Goal: Task Accomplishment & Management: Manage account settings

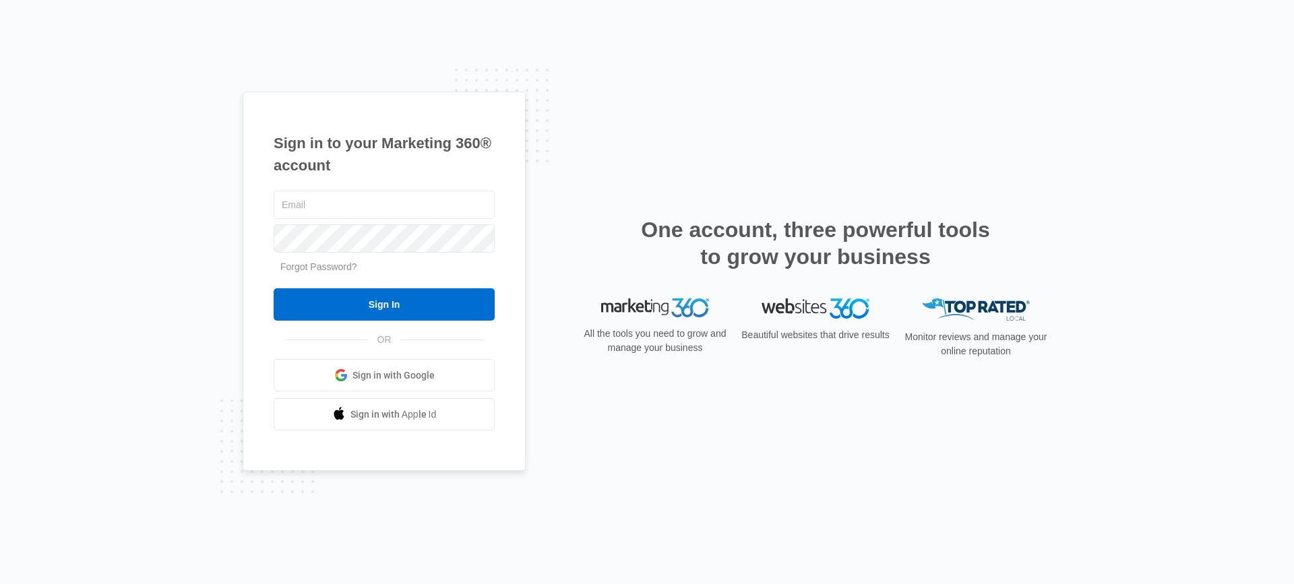
type input "[PERSON_NAME][EMAIL_ADDRESS][DOMAIN_NAME]"
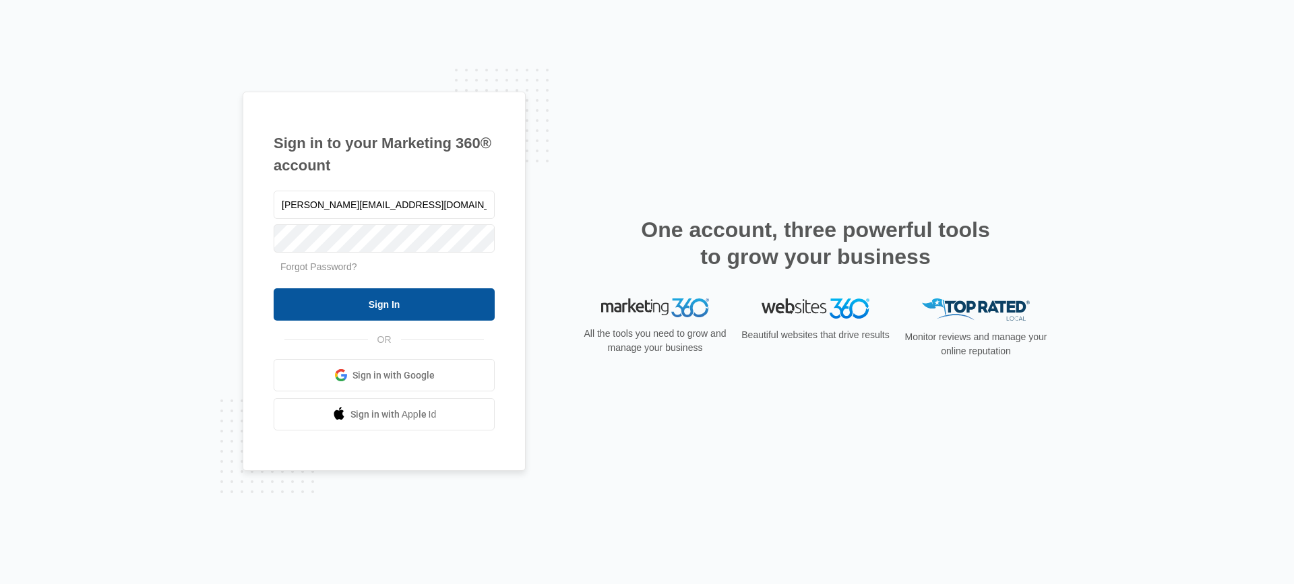
click at [448, 309] on input "Sign In" at bounding box center [384, 305] width 221 height 32
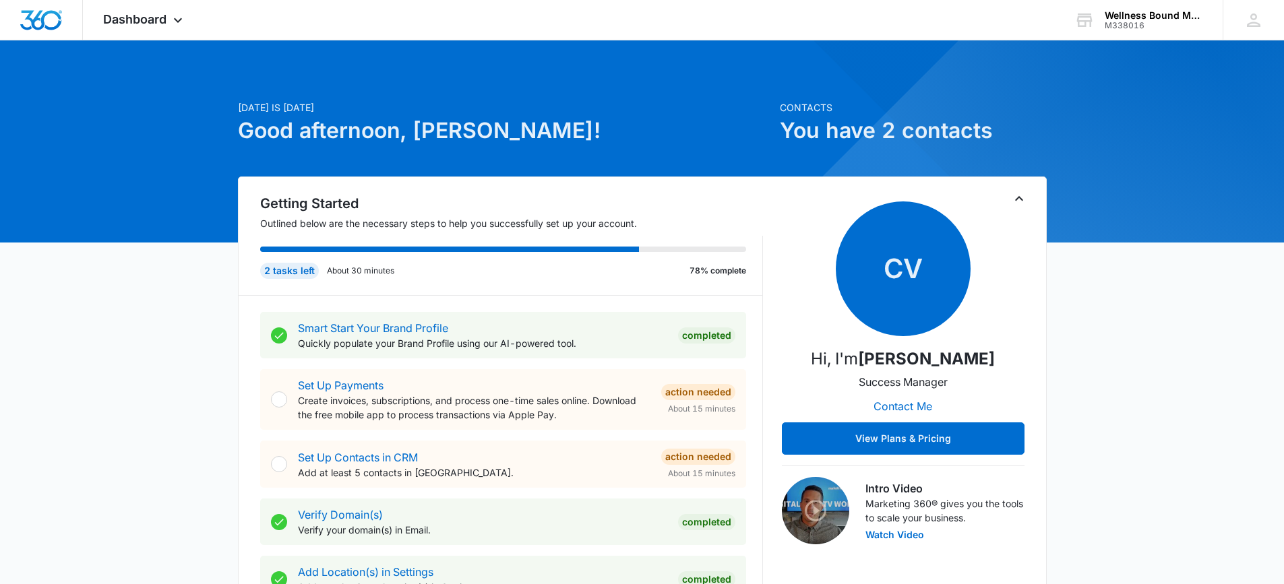
scroll to position [180, 0]
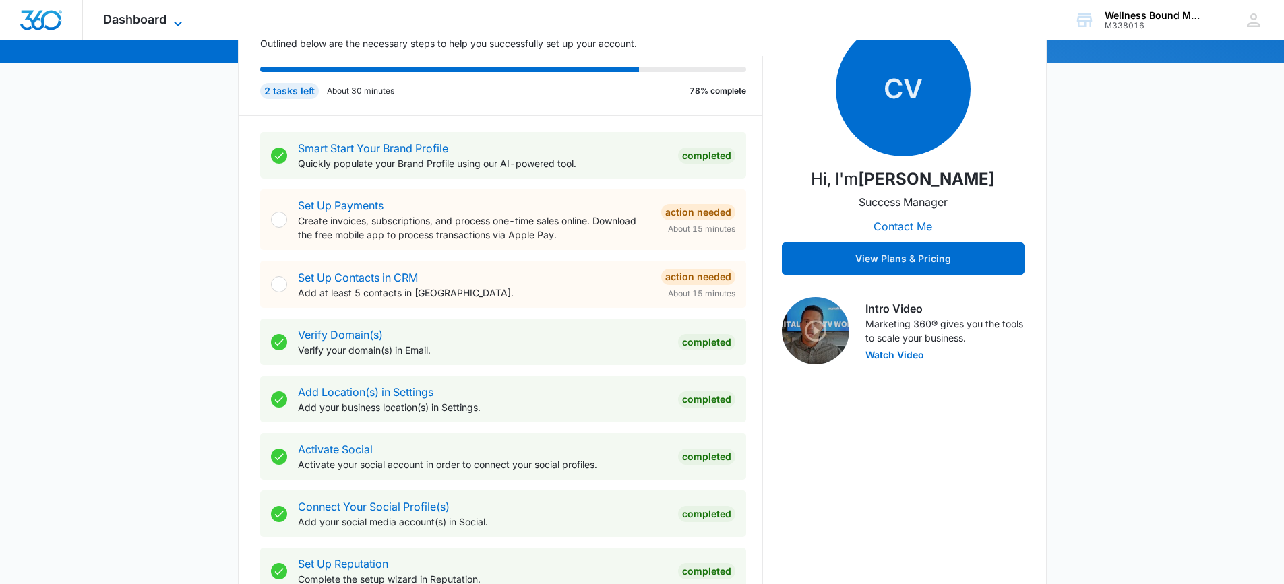
click at [132, 15] on span "Dashboard" at bounding box center [134, 19] width 63 height 14
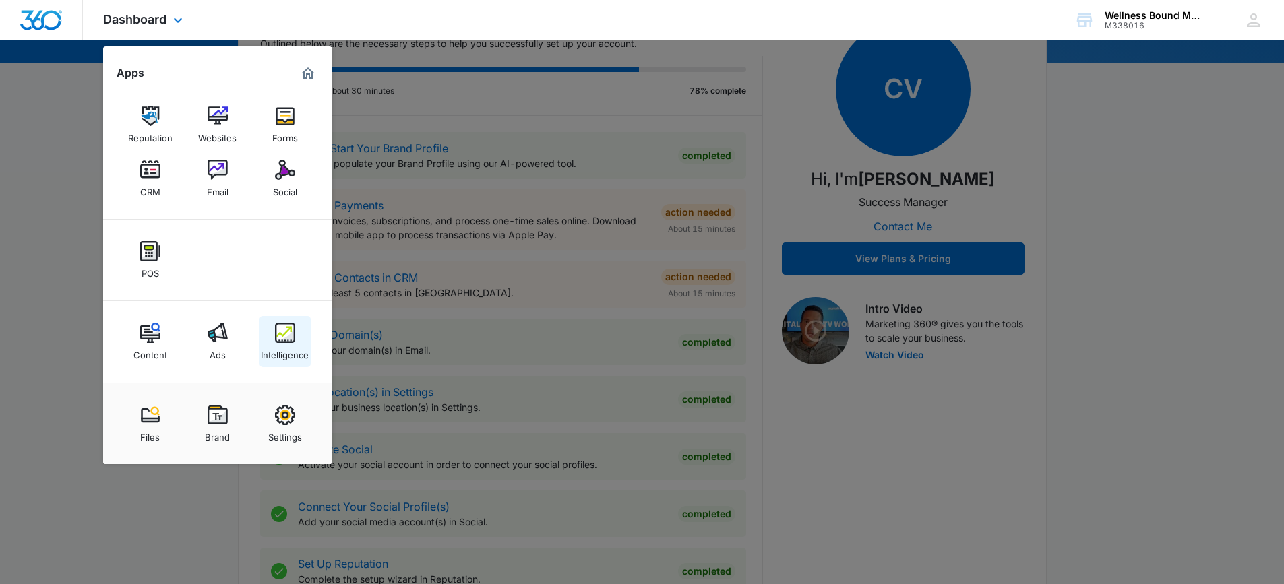
click at [287, 341] on img at bounding box center [285, 333] width 20 height 20
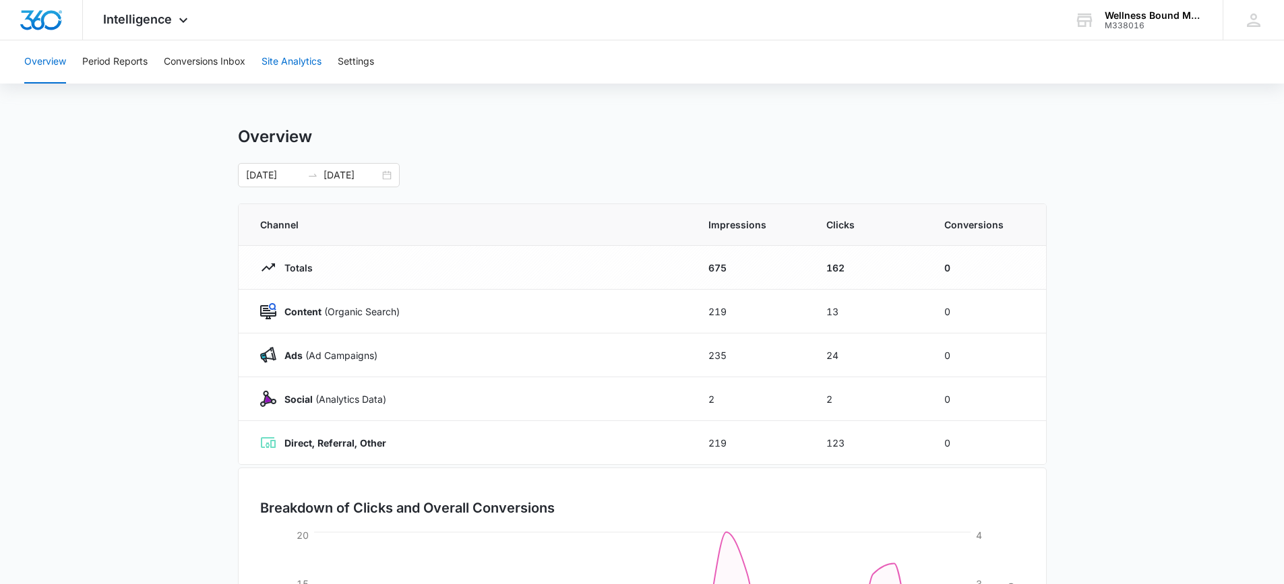
click at [290, 61] on button "Site Analytics" at bounding box center [292, 61] width 60 height 43
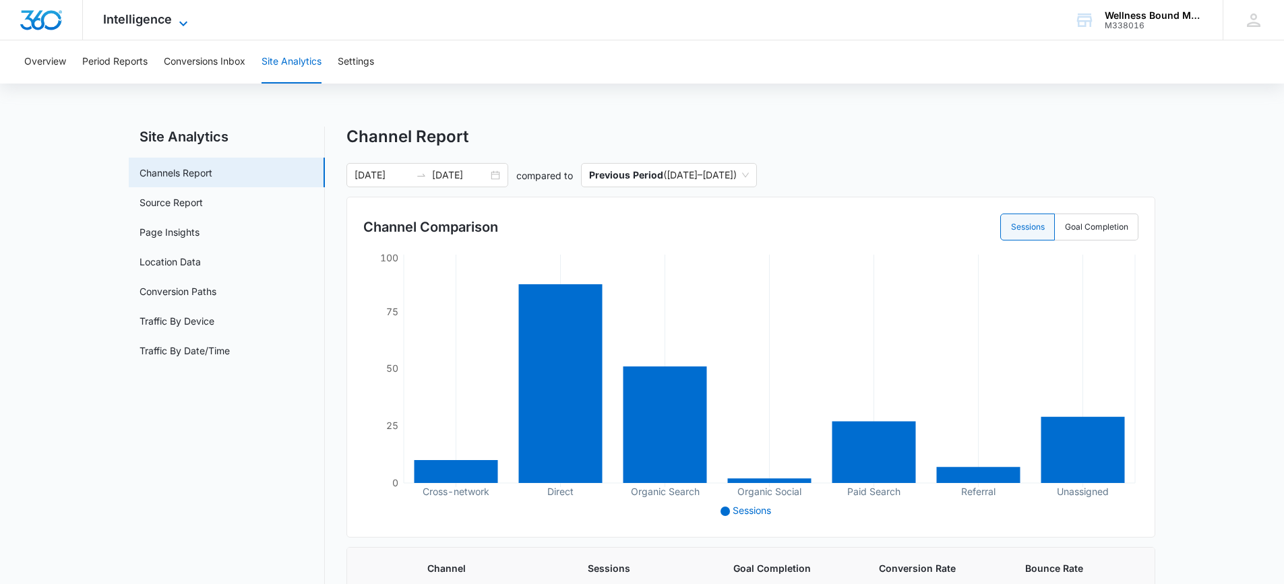
click at [181, 22] on icon at bounding box center [183, 24] width 16 height 16
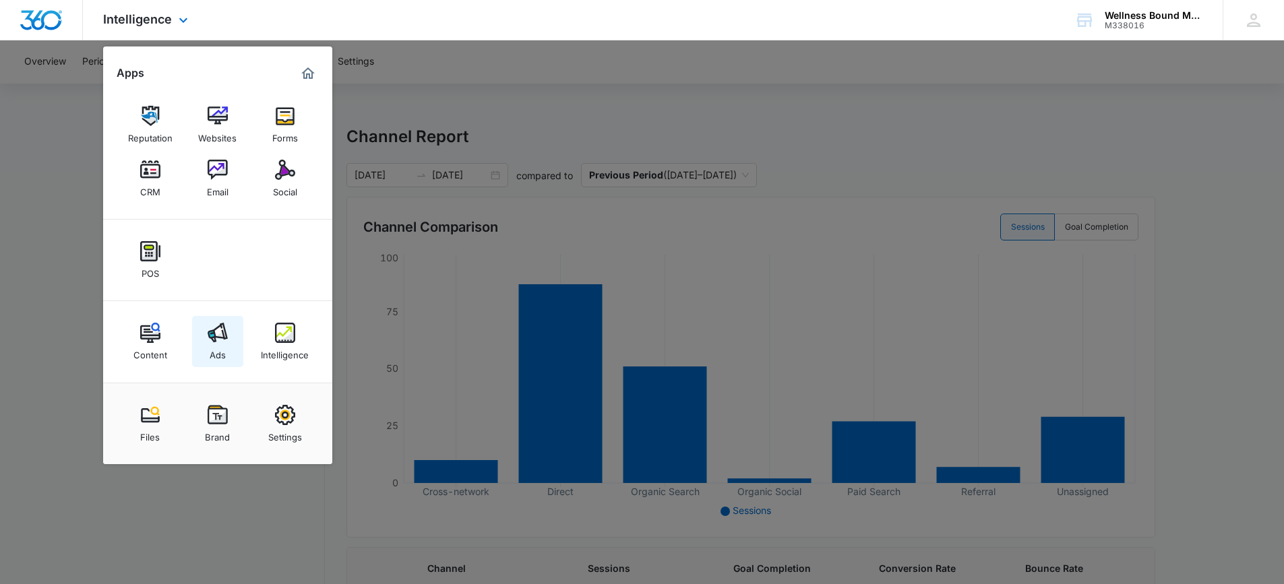
click at [225, 336] on img at bounding box center [218, 333] width 20 height 20
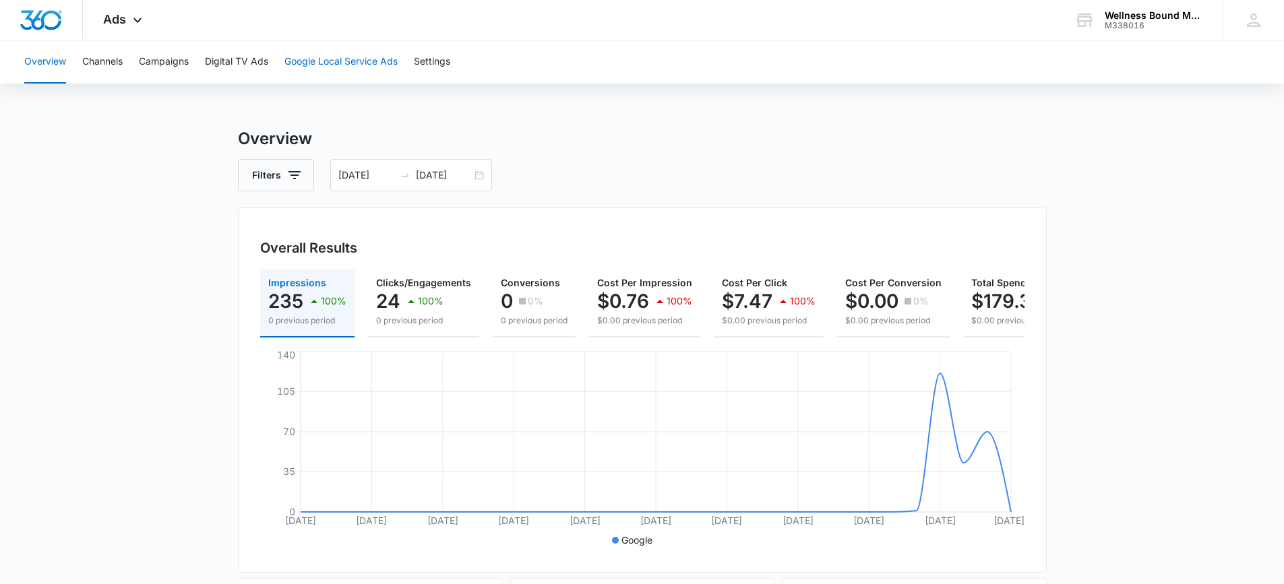
click at [330, 63] on button "Google Local Service Ads" at bounding box center [340, 61] width 113 height 43
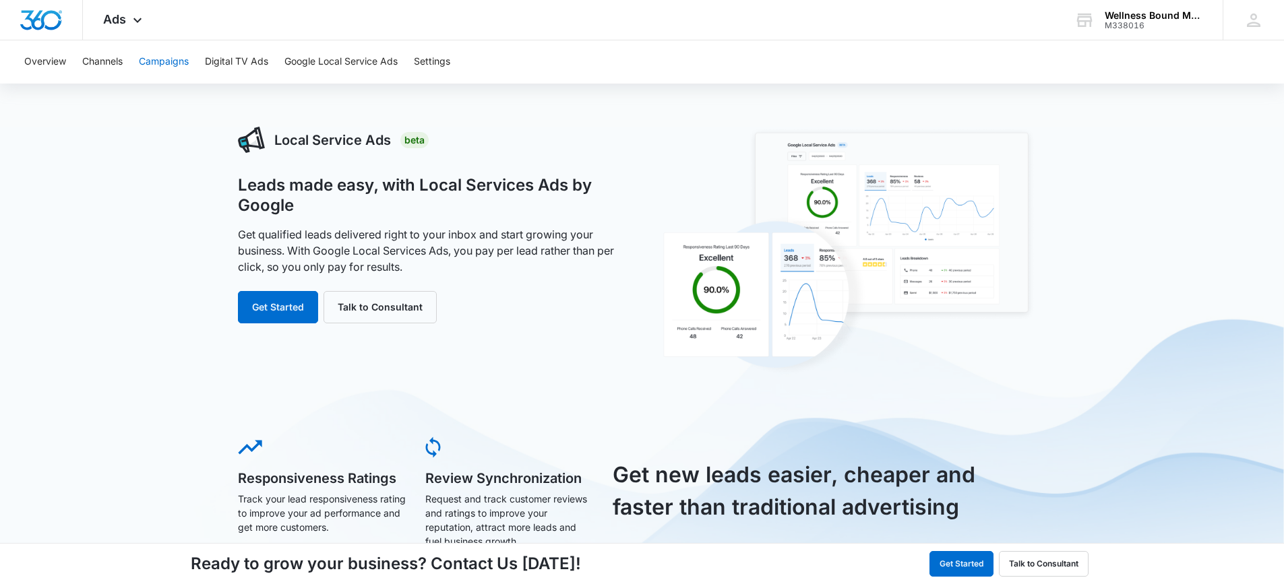
click at [162, 59] on button "Campaigns" at bounding box center [164, 61] width 50 height 43
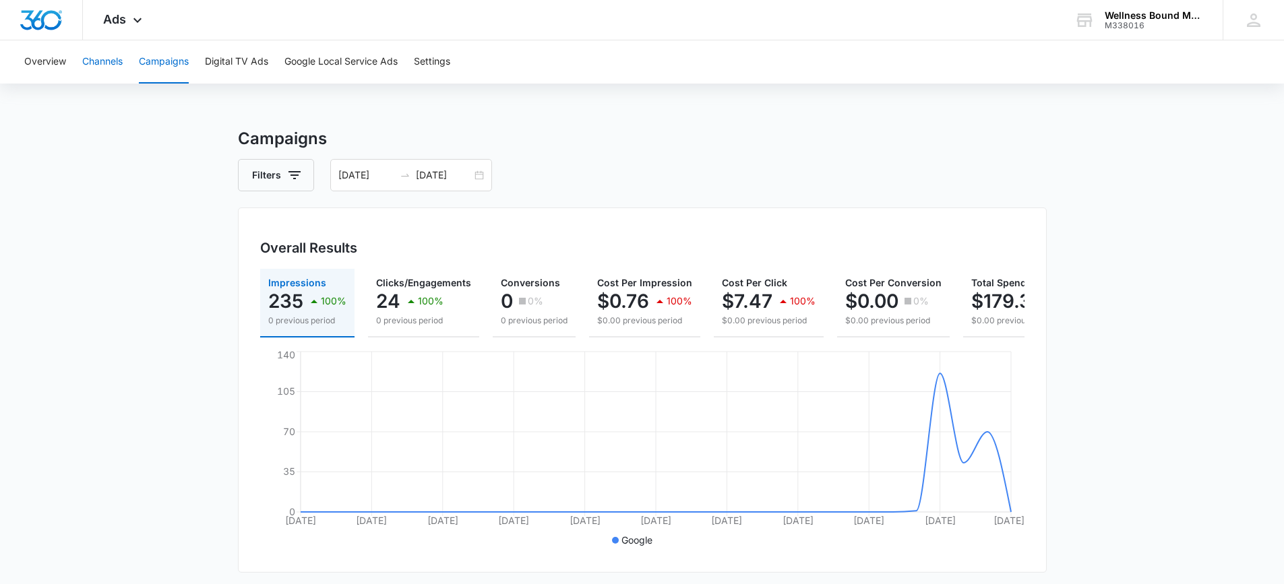
click at [107, 58] on button "Channels" at bounding box center [102, 61] width 40 height 43
click at [46, 56] on button "Overview" at bounding box center [45, 61] width 42 height 43
click at [117, 20] on span "Ads" at bounding box center [114, 19] width 23 height 14
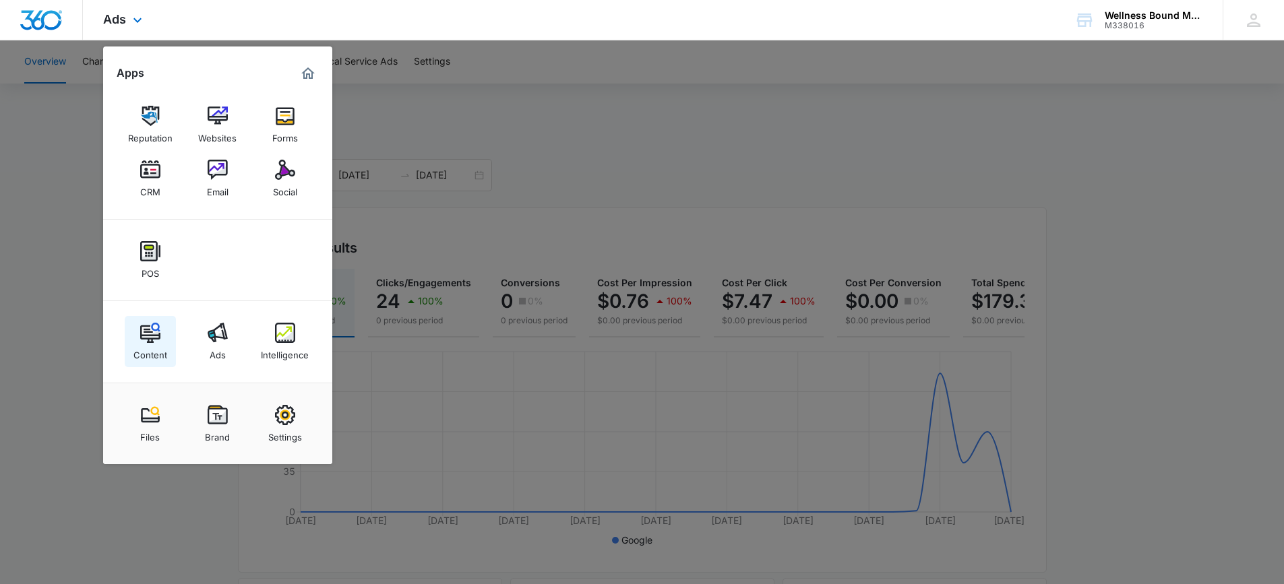
click at [156, 339] on img at bounding box center [150, 333] width 20 height 20
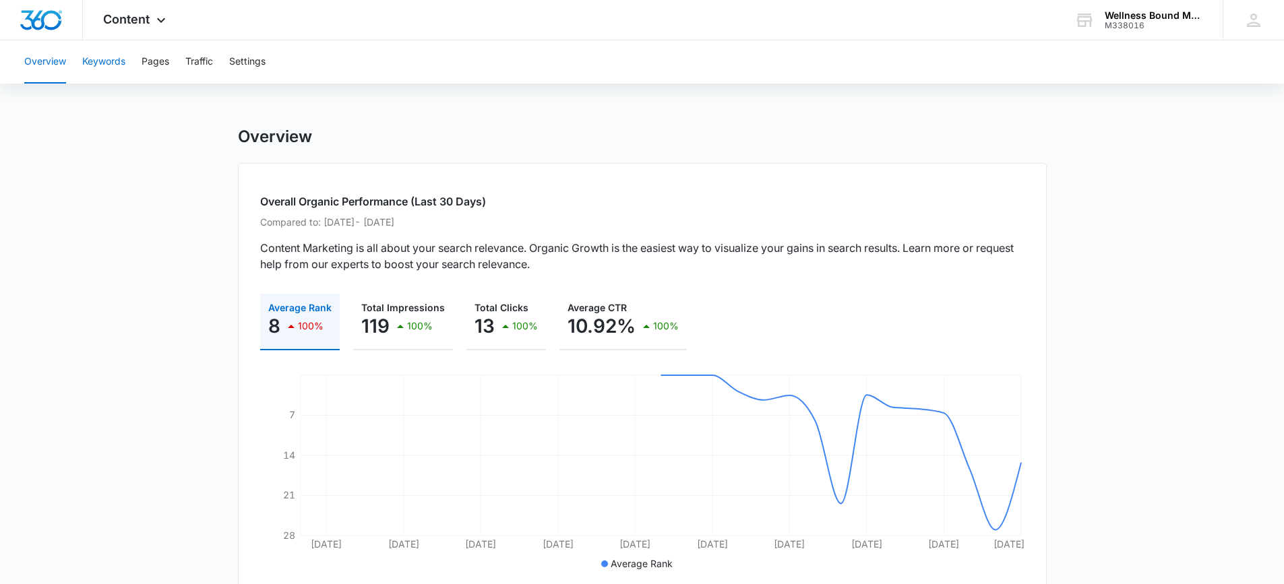
click at [104, 59] on button "Keywords" at bounding box center [103, 61] width 43 height 43
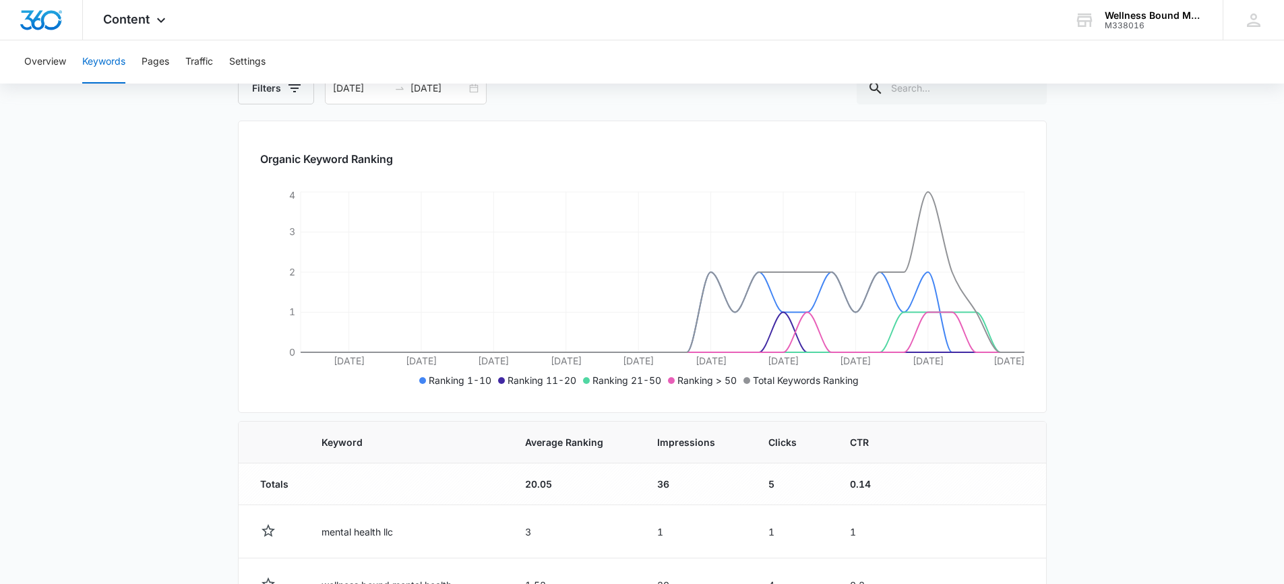
scroll to position [180, 0]
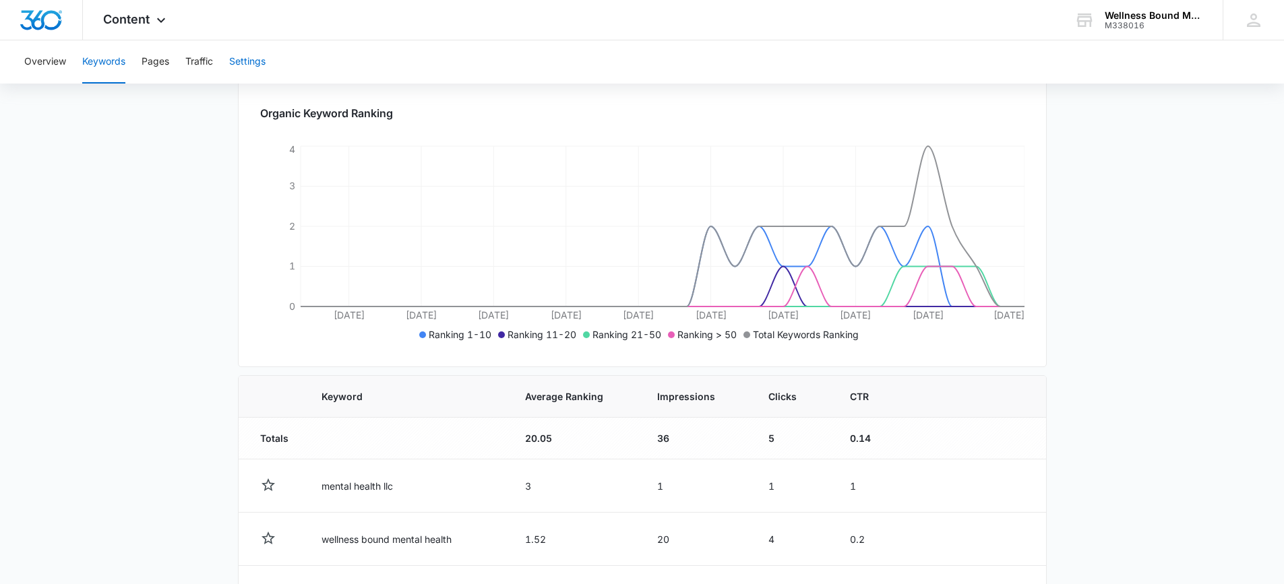
click at [260, 57] on button "Settings" at bounding box center [247, 61] width 36 height 43
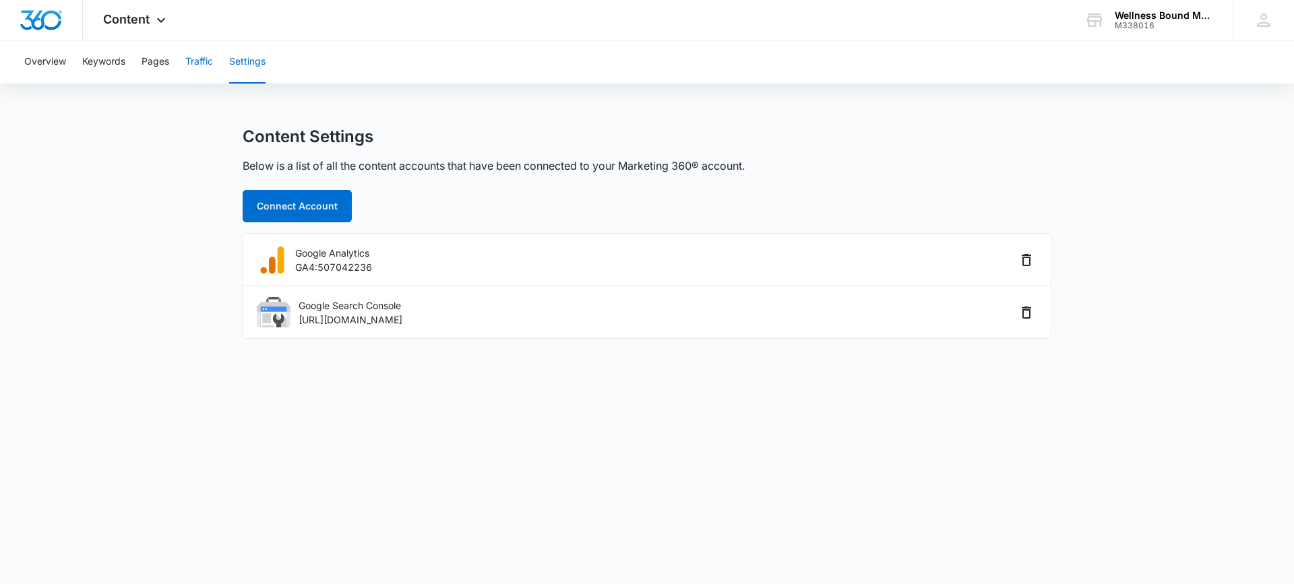
click at [194, 61] on button "Traffic" at bounding box center [199, 61] width 28 height 43
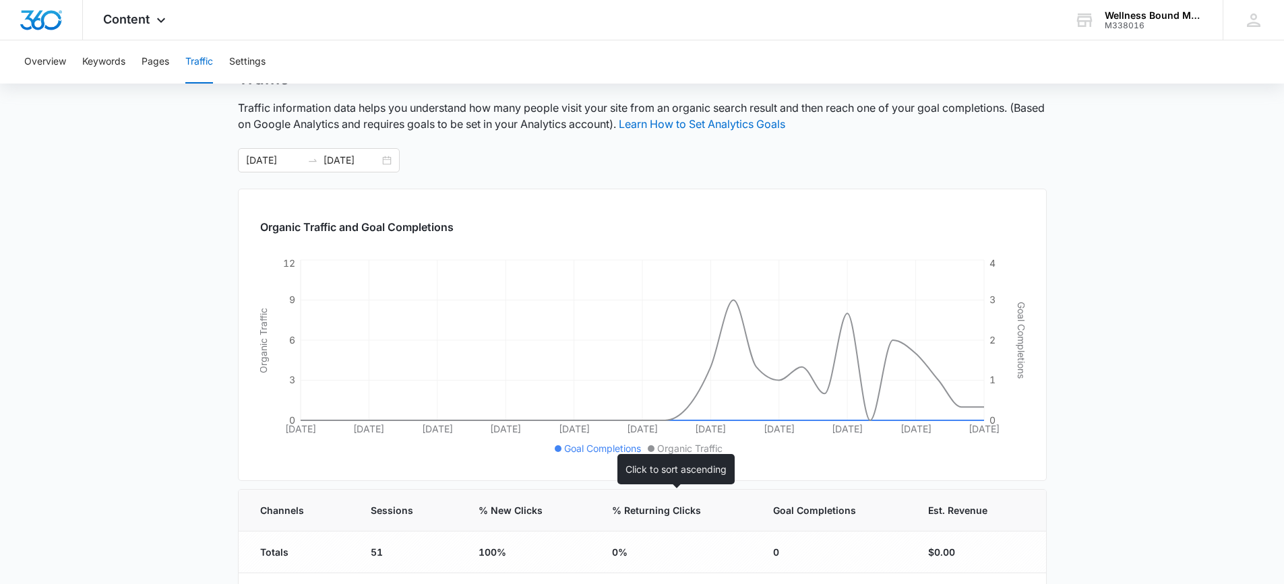
scroll to position [13, 0]
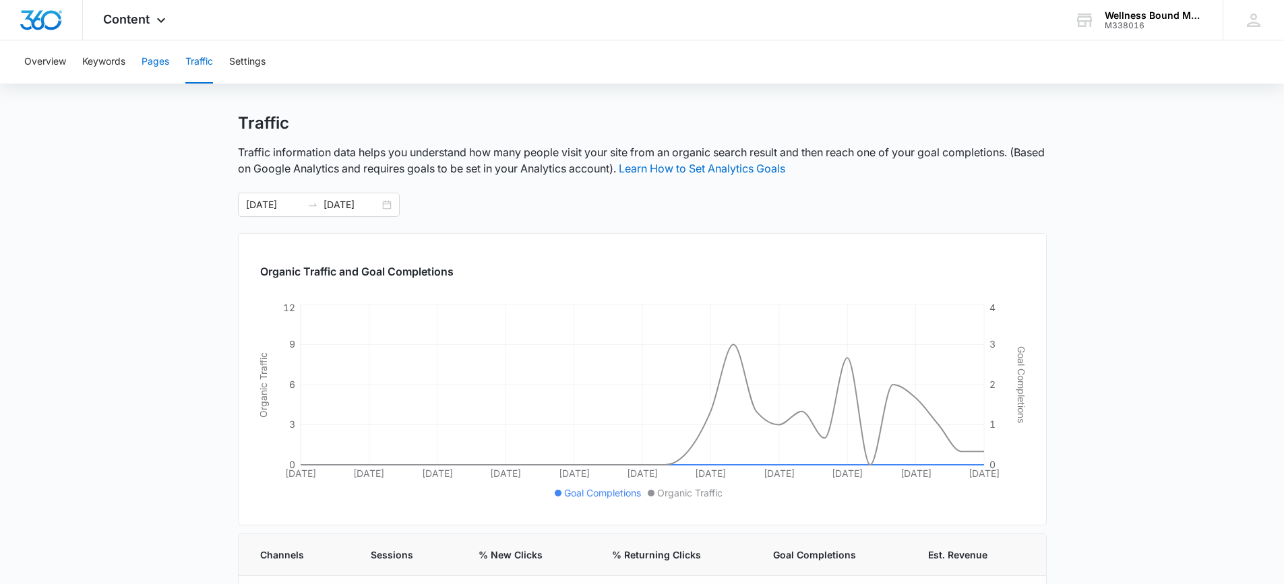
click at [152, 60] on button "Pages" at bounding box center [156, 61] width 28 height 43
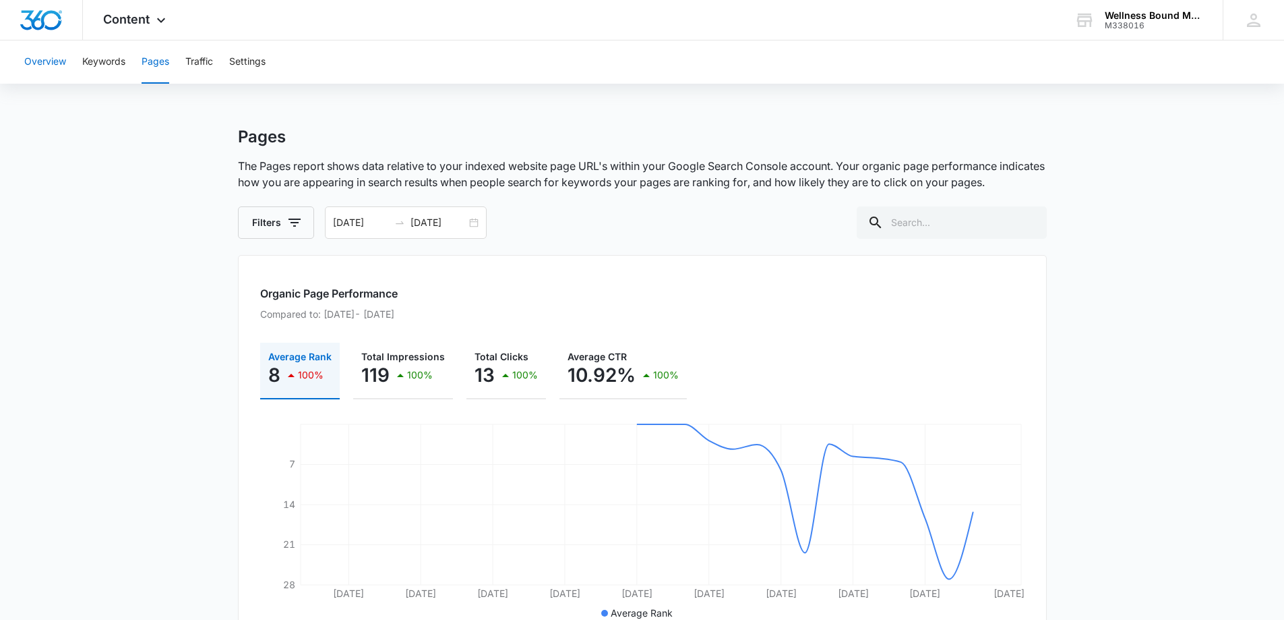
click at [56, 57] on button "Overview" at bounding box center [45, 61] width 42 height 43
